Goal: Task Accomplishment & Management: Use online tool/utility

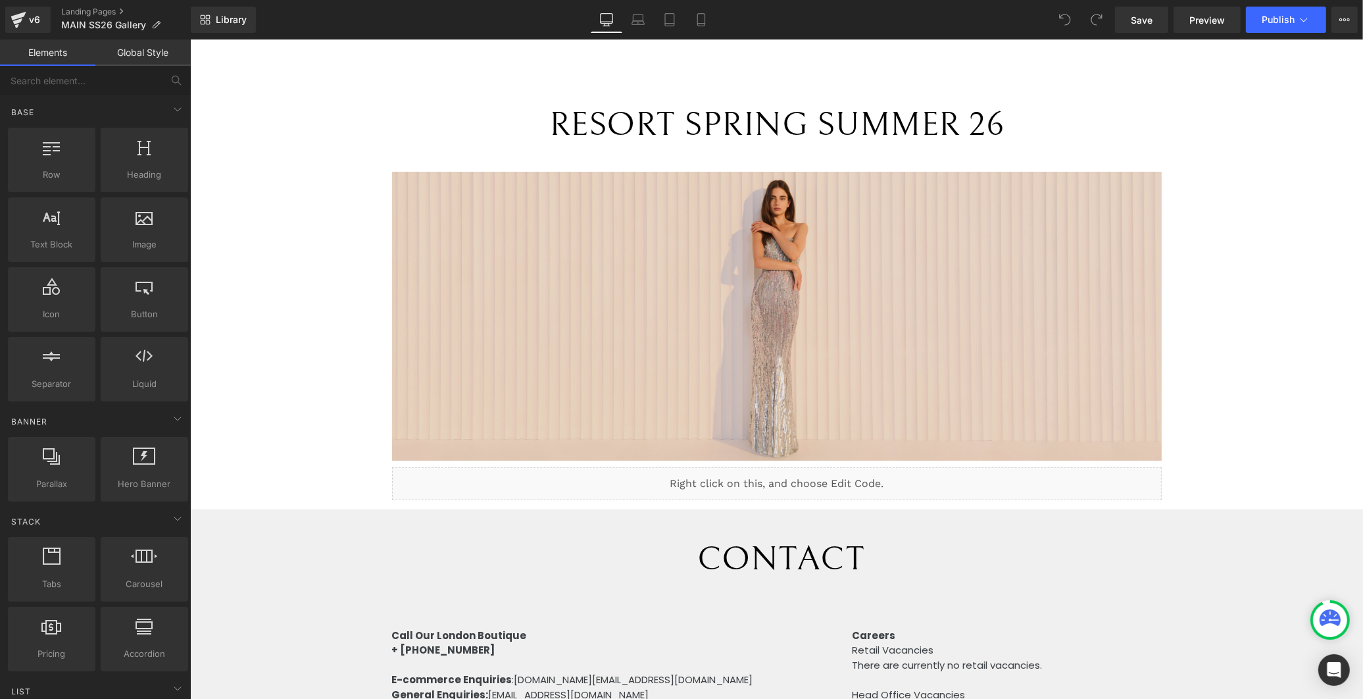
click at [977, 266] on img at bounding box center [776, 316] width 770 height 289
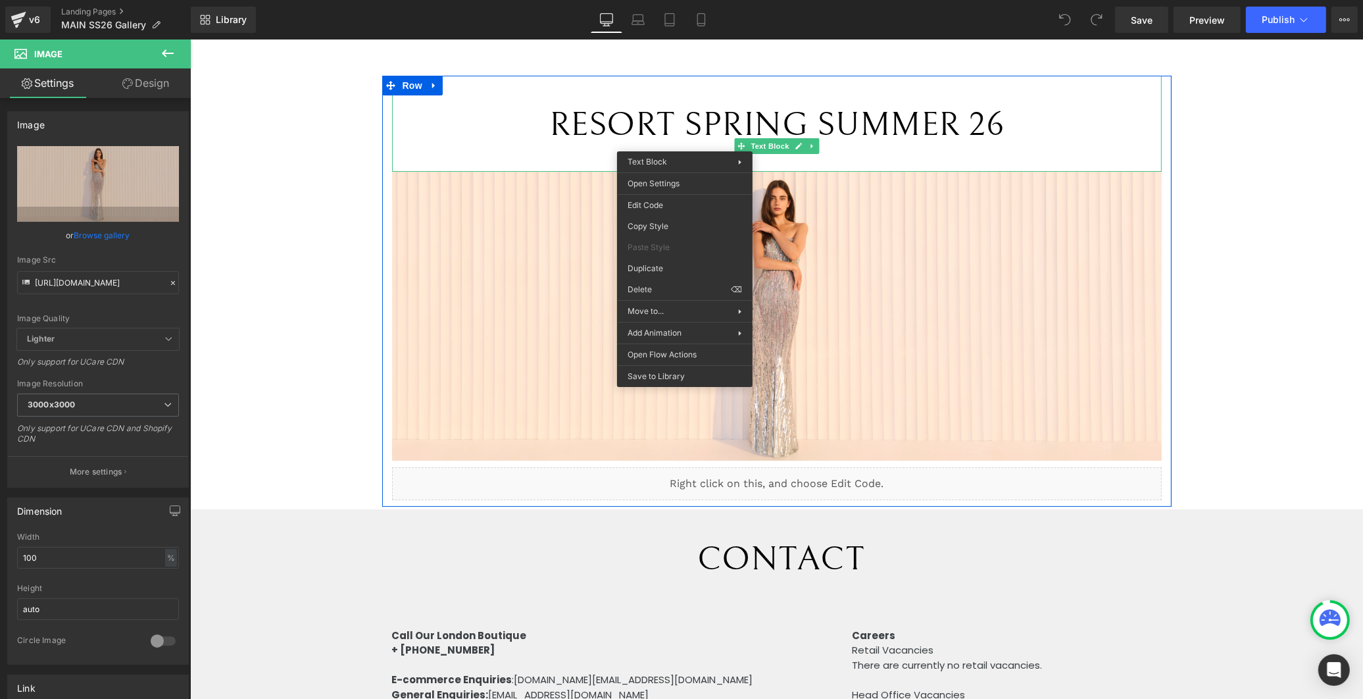
click at [649, 121] on span "RESORT SPRING SUMMER 26" at bounding box center [776, 124] width 455 height 39
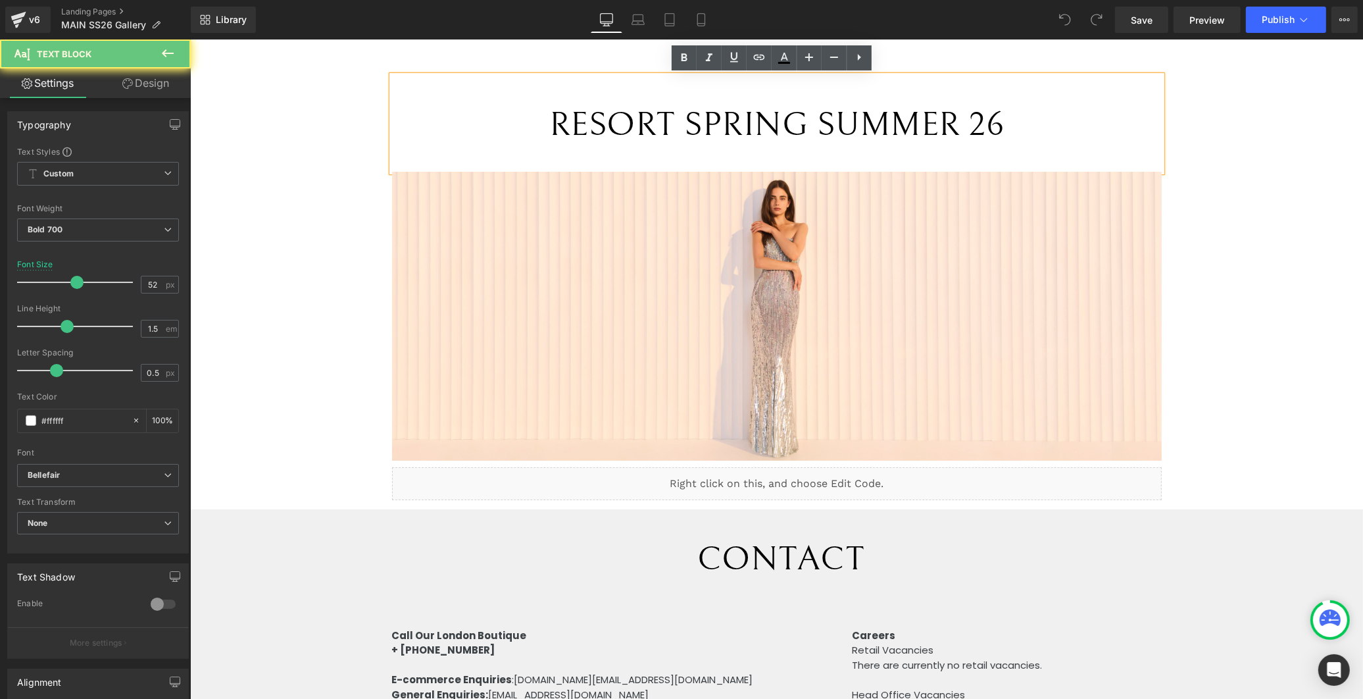
click at [666, 123] on span "RESORT SPRING SUMMER 26" at bounding box center [776, 124] width 455 height 39
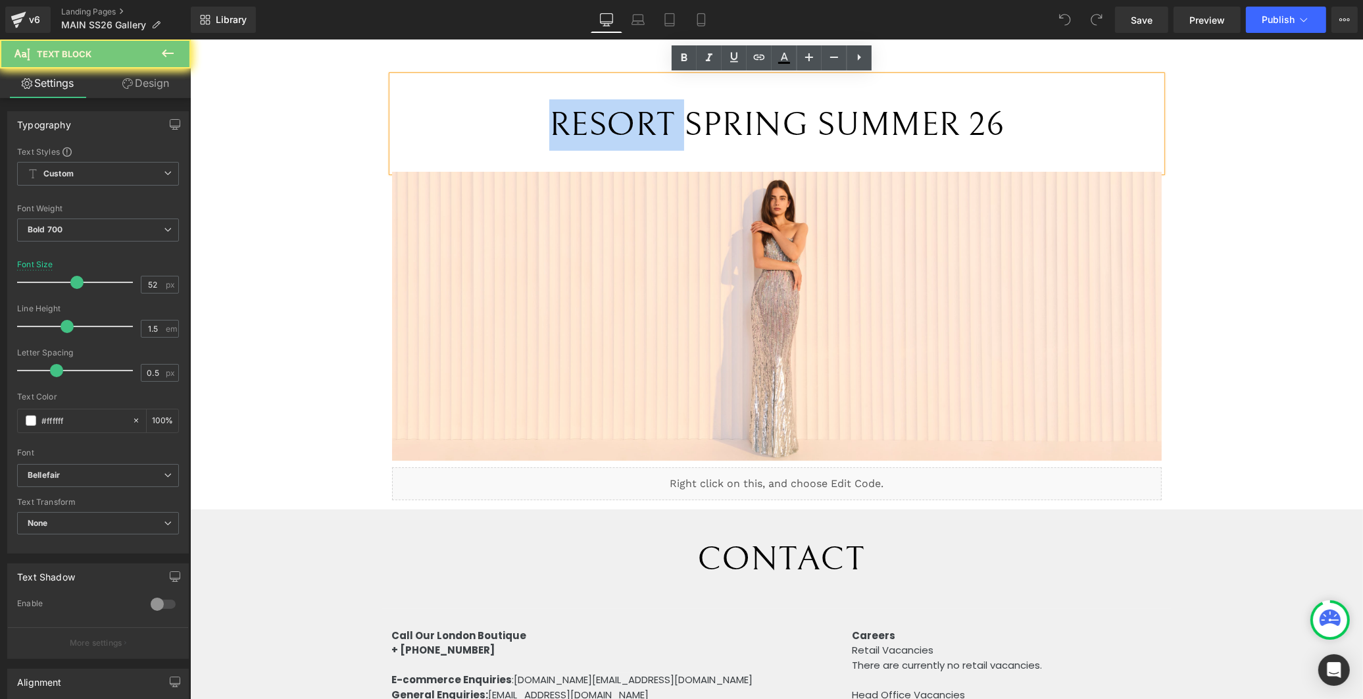
drag, startPoint x: 666, startPoint y: 123, endPoint x: 464, endPoint y: 109, distance: 202.4
click at [463, 109] on p "RESORT SPRING SUMMER 26" at bounding box center [776, 124] width 770 height 51
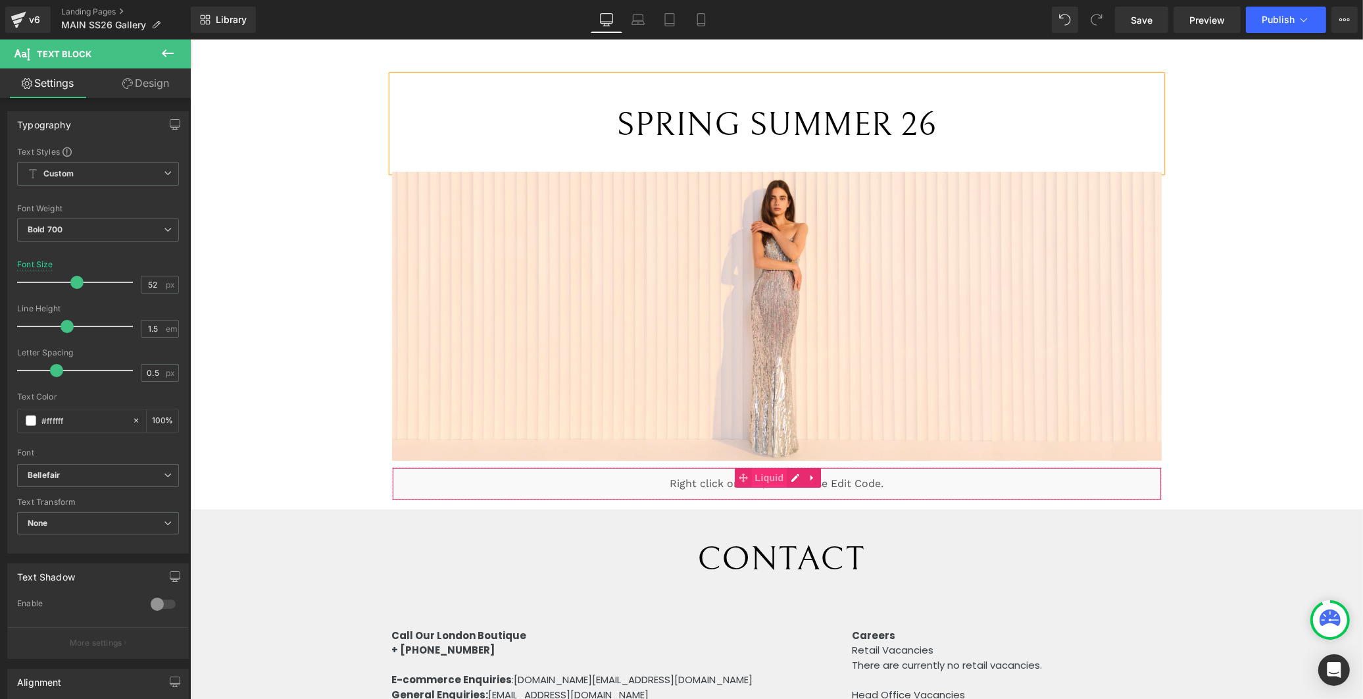
click at [767, 476] on span "Liquid" at bounding box center [769, 478] width 36 height 20
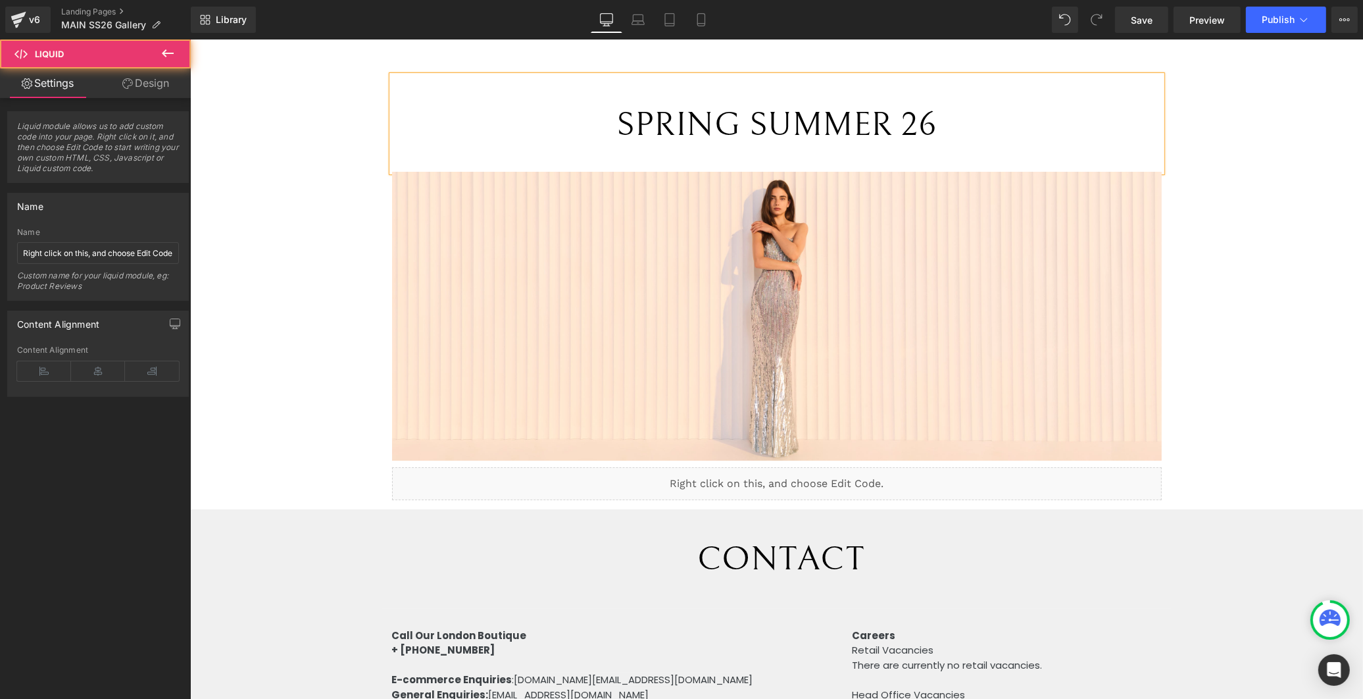
click at [779, 476] on div "Liquid" at bounding box center [776, 483] width 770 height 33
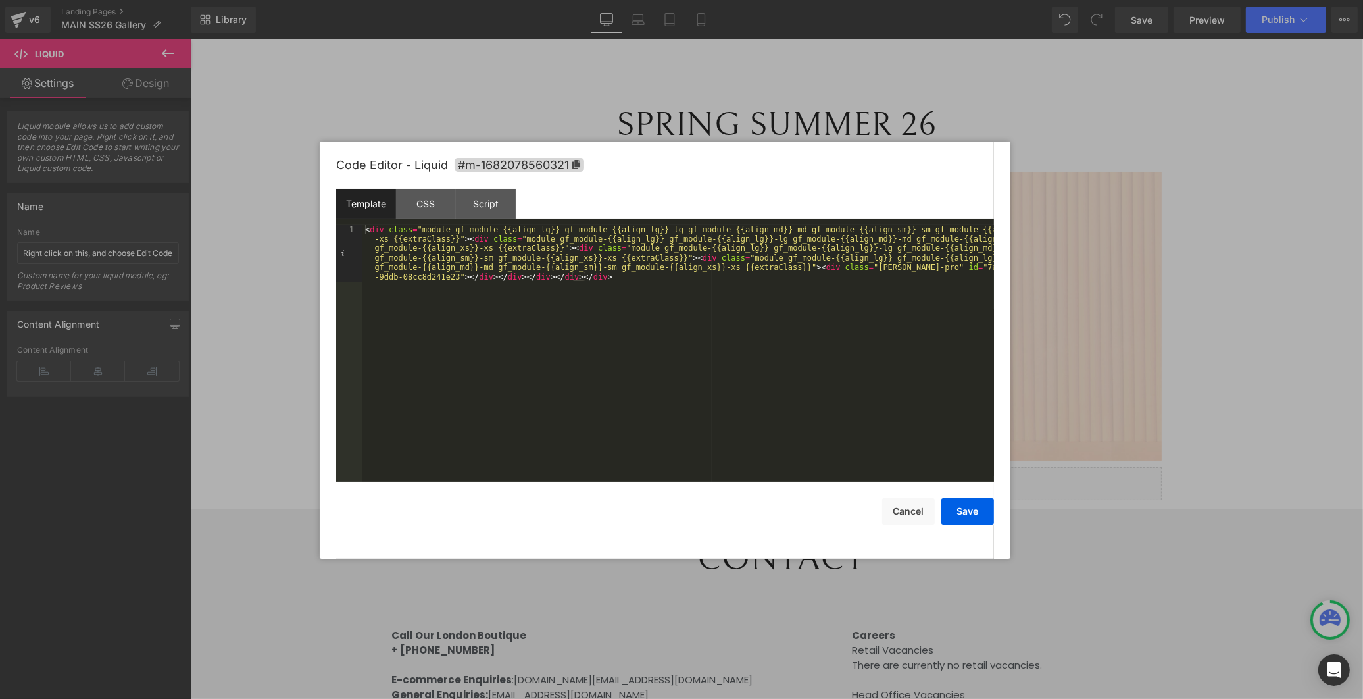
click at [366, 201] on div "Template" at bounding box center [366, 204] width 60 height 30
drag, startPoint x: 420, startPoint y: 201, endPoint x: 429, endPoint y: 202, distance: 9.3
click at [420, 202] on div "CSS" at bounding box center [426, 204] width 60 height 30
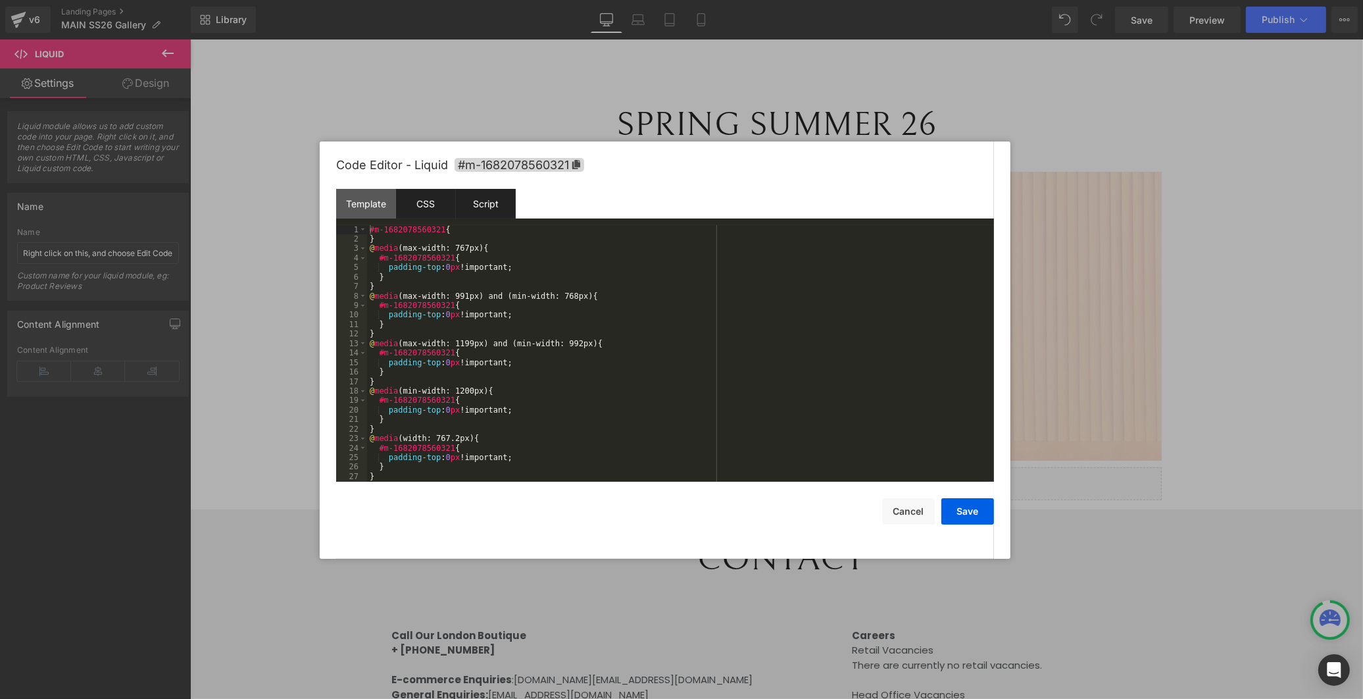
click at [489, 205] on div "Script" at bounding box center [486, 204] width 60 height 30
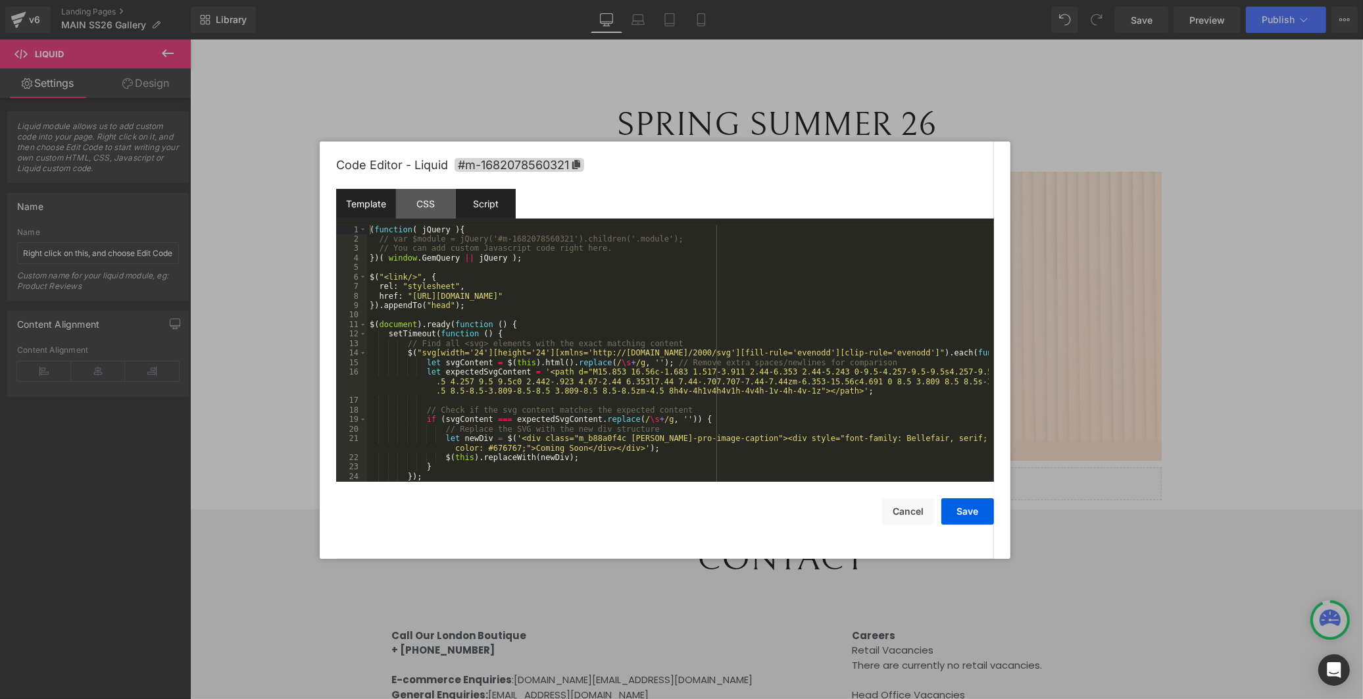
click at [376, 197] on div "Template" at bounding box center [366, 204] width 60 height 30
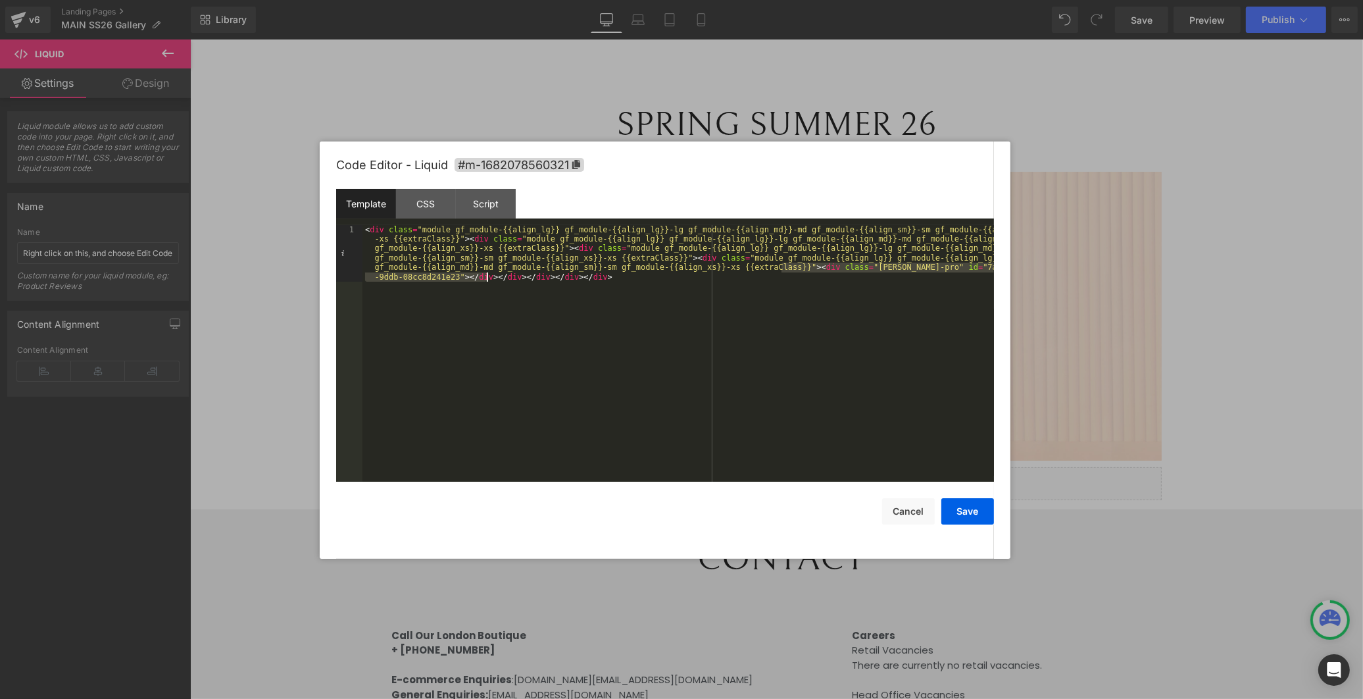
drag, startPoint x: 780, startPoint y: 270, endPoint x: 487, endPoint y: 273, distance: 292.7
click at [487, 273] on div "< div class = "module gf_module-{{align_lg}} gf_module-{{align_lg}}-lg gf_modul…" at bounding box center [677, 410] width 631 height 370
click at [965, 514] on button "Save" at bounding box center [967, 511] width 53 height 26
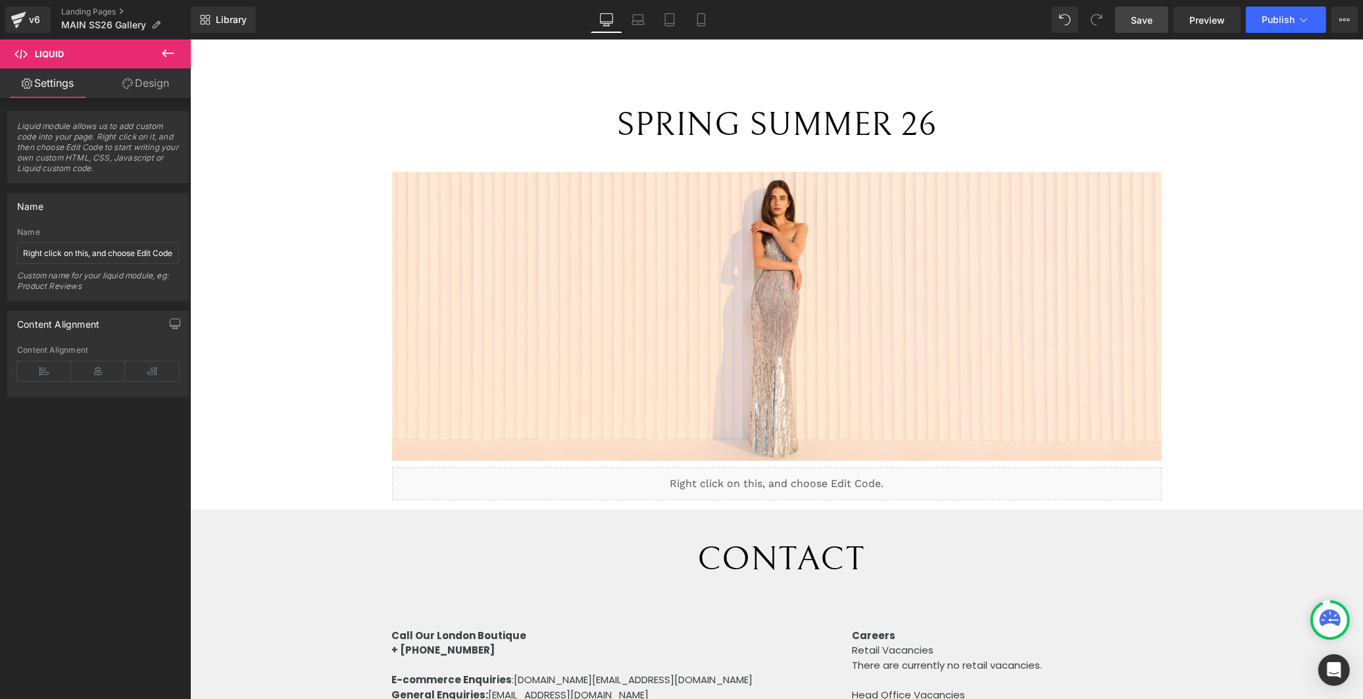
click at [1162, 18] on link "Save" at bounding box center [1141, 20] width 53 height 26
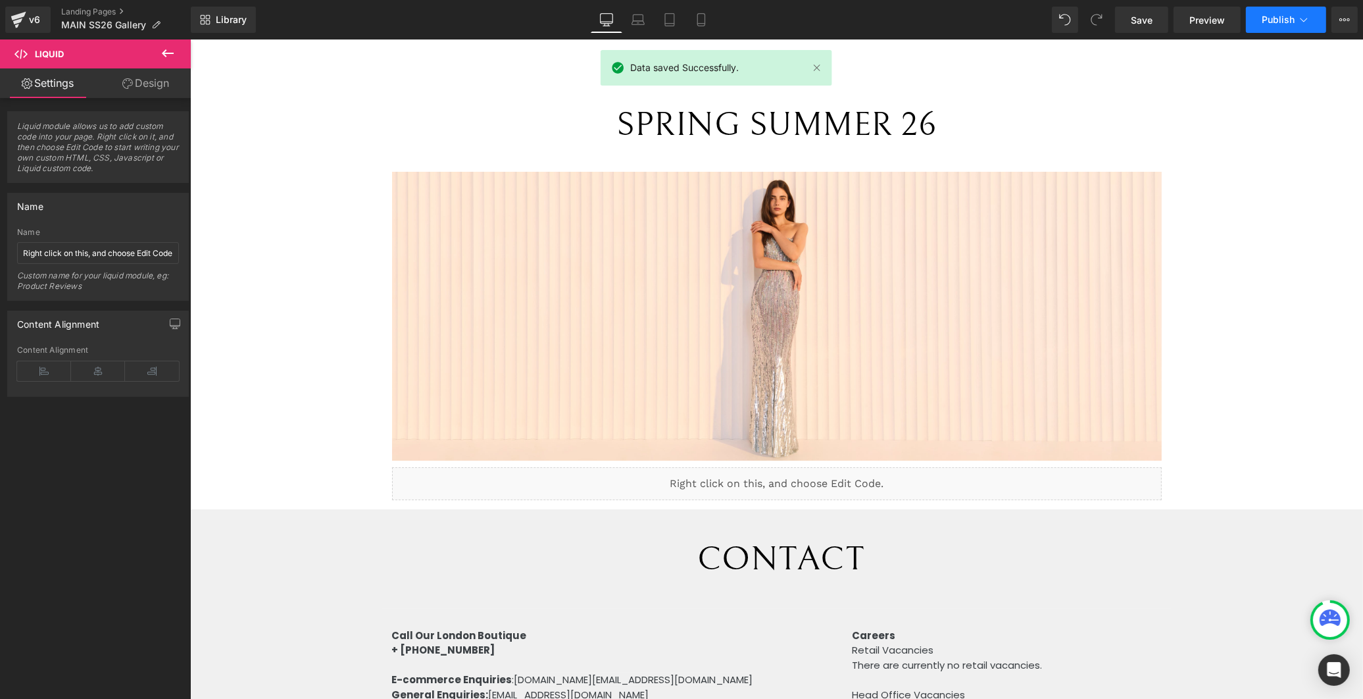
click at [1285, 22] on span "Publish" at bounding box center [1278, 19] width 33 height 11
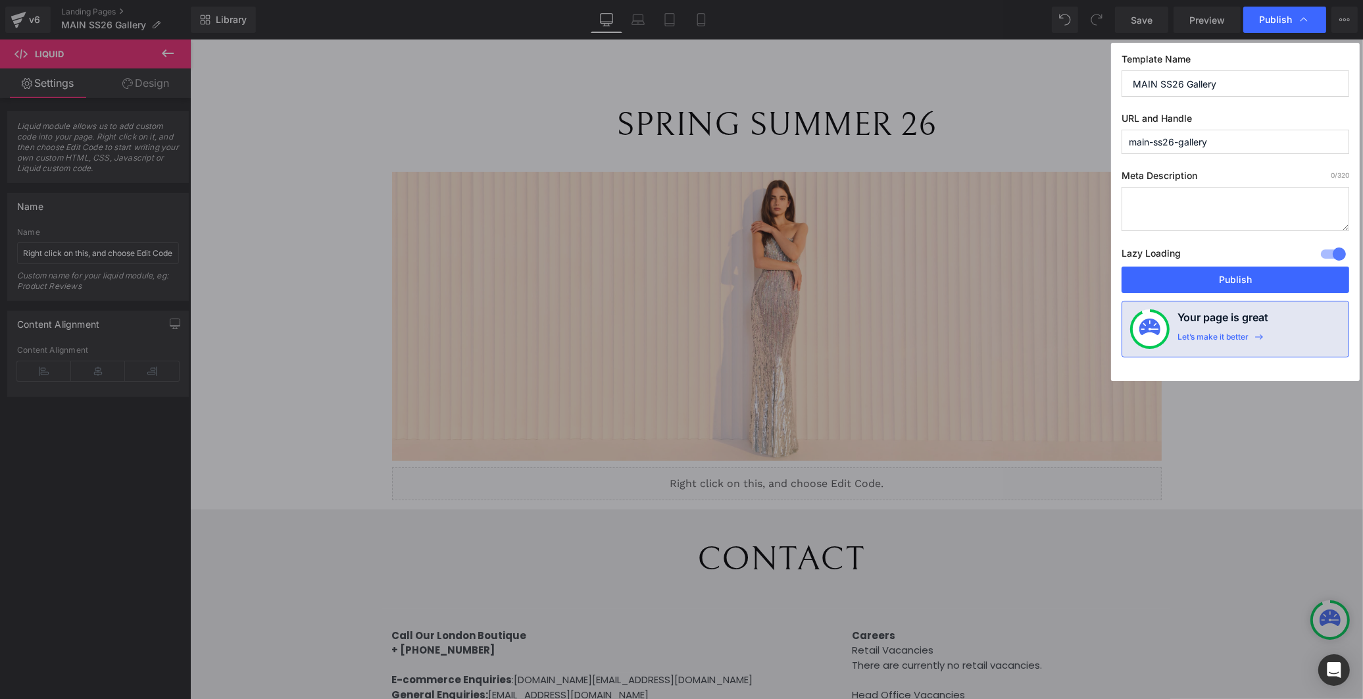
drag, startPoint x: 1237, startPoint y: 87, endPoint x: 1233, endPoint y: 67, distance: 20.8
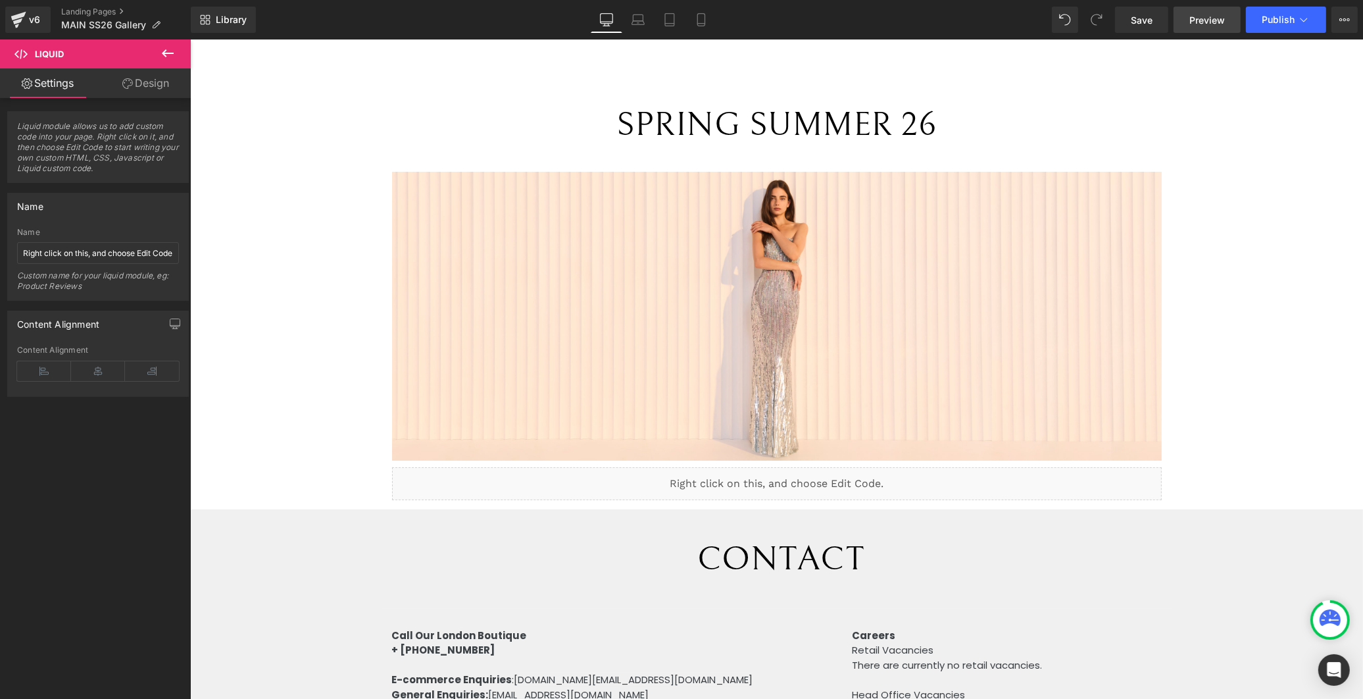
click at [1206, 21] on span "Preview" at bounding box center [1207, 20] width 36 height 14
